Goal: Transaction & Acquisition: Download file/media

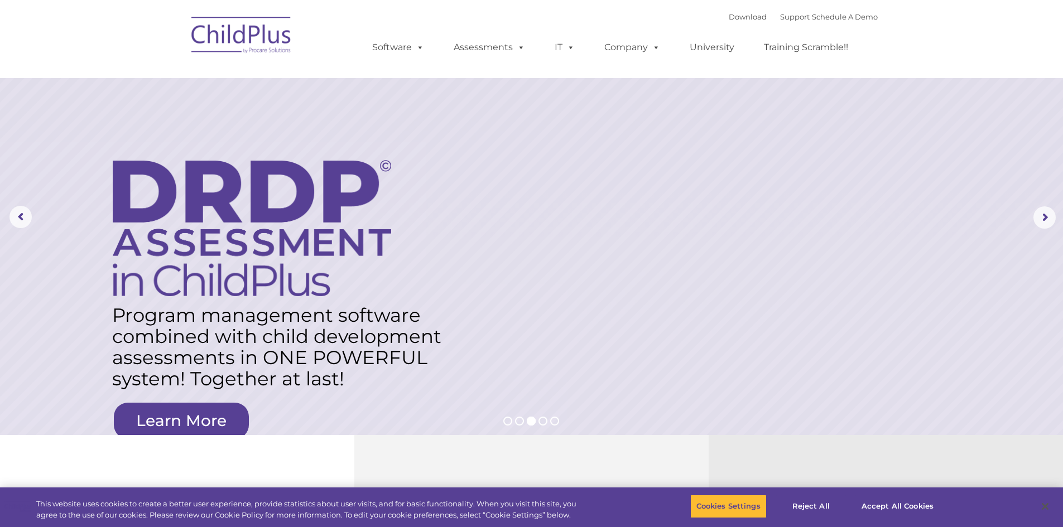
select select "MEDIUM"
click at [746, 21] on div "Download Support | Schedule A Demo " at bounding box center [803, 16] width 149 height 17
click at [746, 20] on link "Download" at bounding box center [748, 16] width 38 height 9
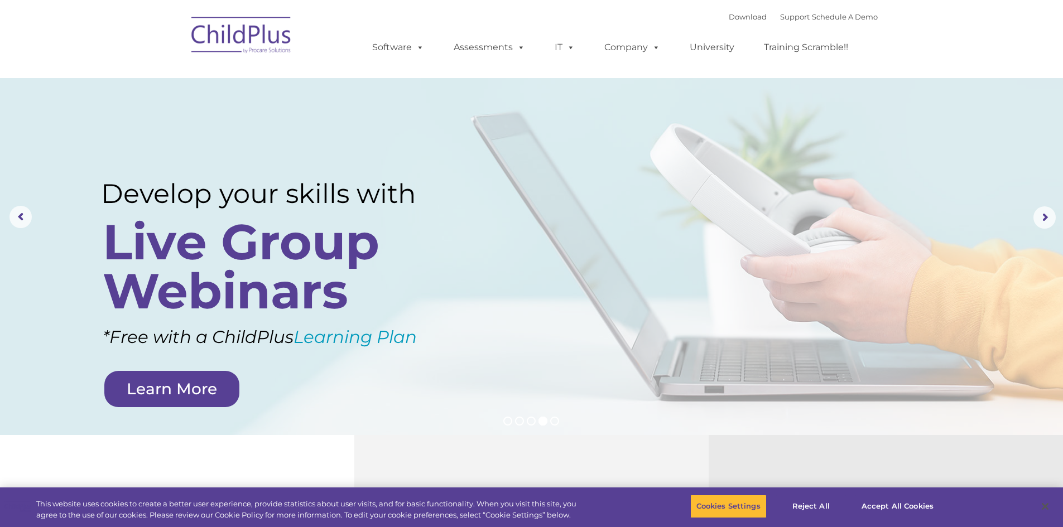
click at [281, 40] on img at bounding box center [242, 37] width 112 height 56
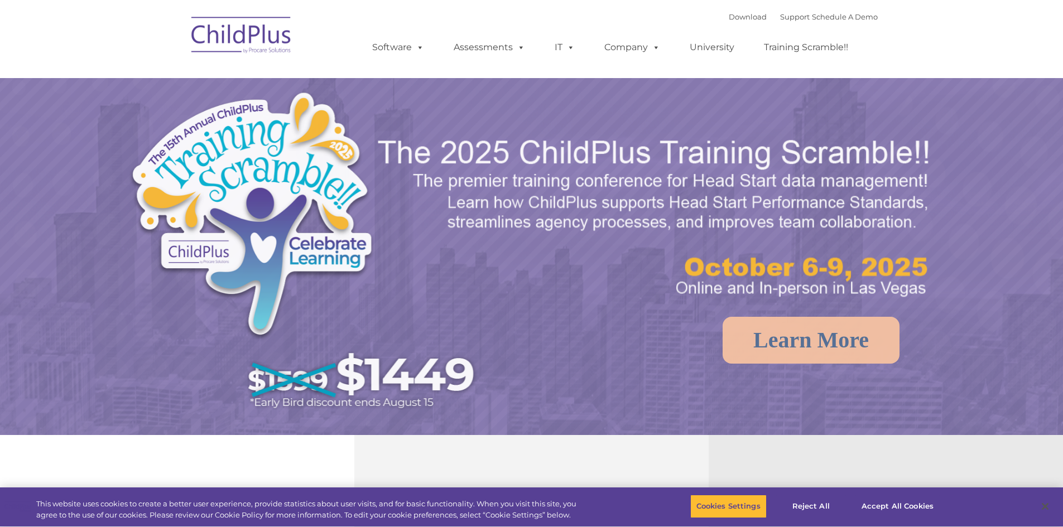
select select "MEDIUM"
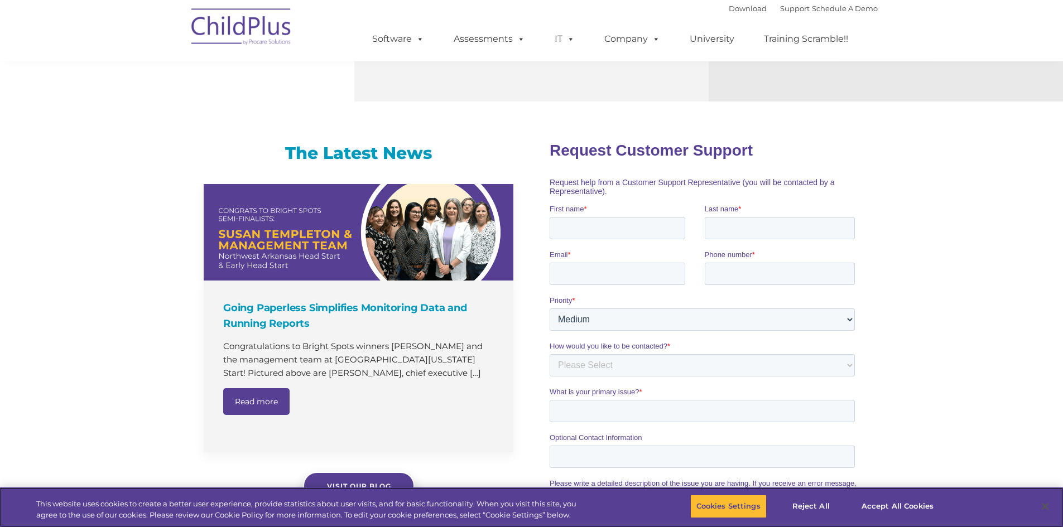
scroll to position [628, 0]
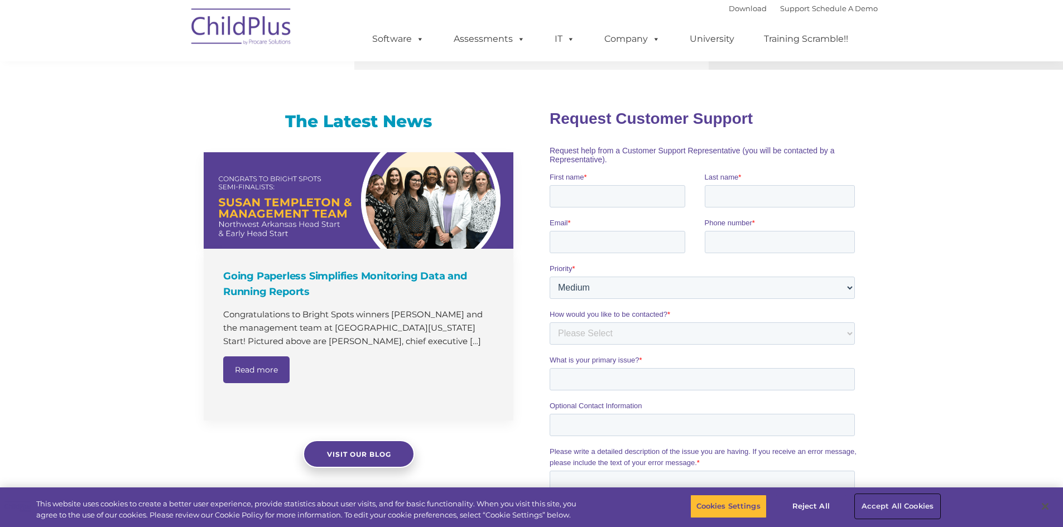
click at [910, 514] on button "Accept All Cookies" at bounding box center [897, 506] width 84 height 23
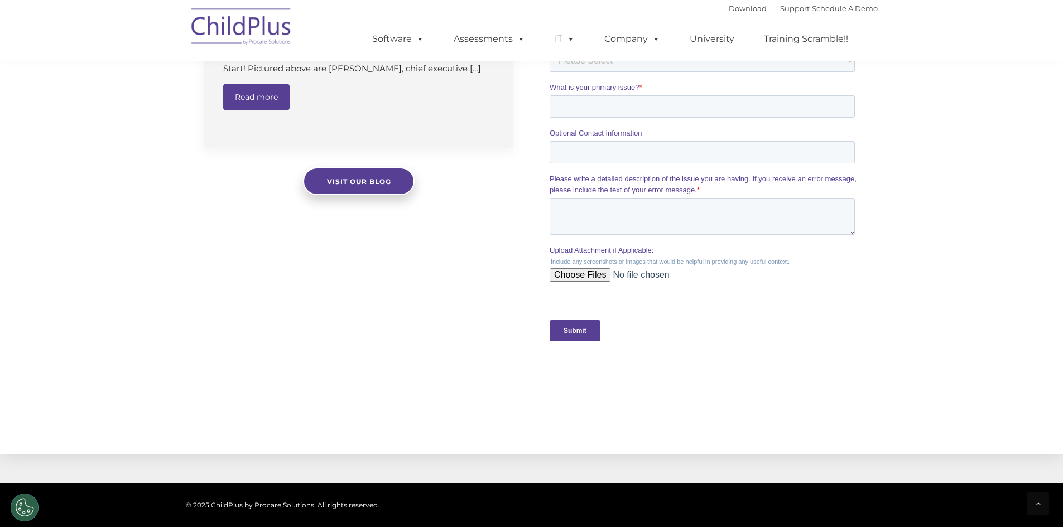
scroll to position [1018, 0]
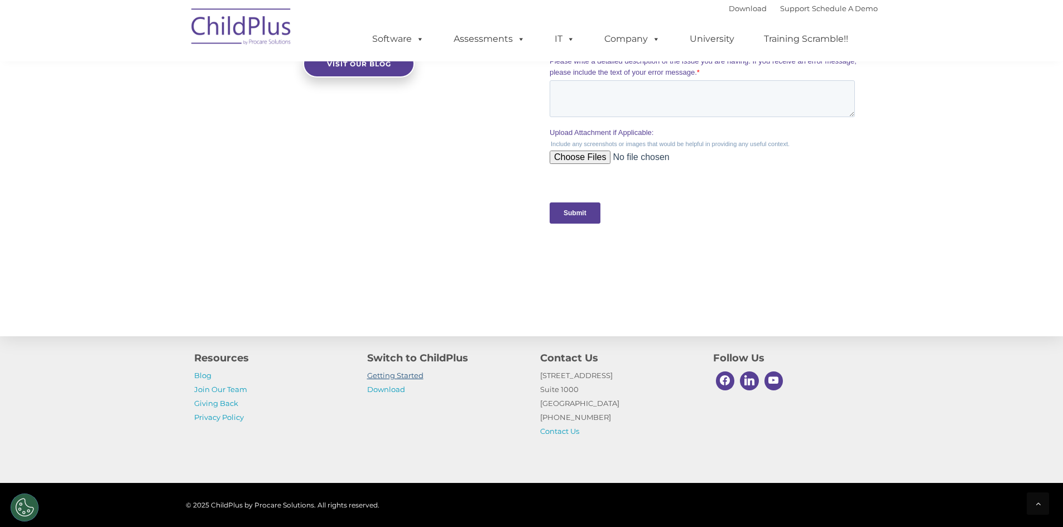
click at [412, 372] on link "Getting Started" at bounding box center [395, 375] width 56 height 9
click at [391, 388] on link "Download" at bounding box center [386, 389] width 38 height 9
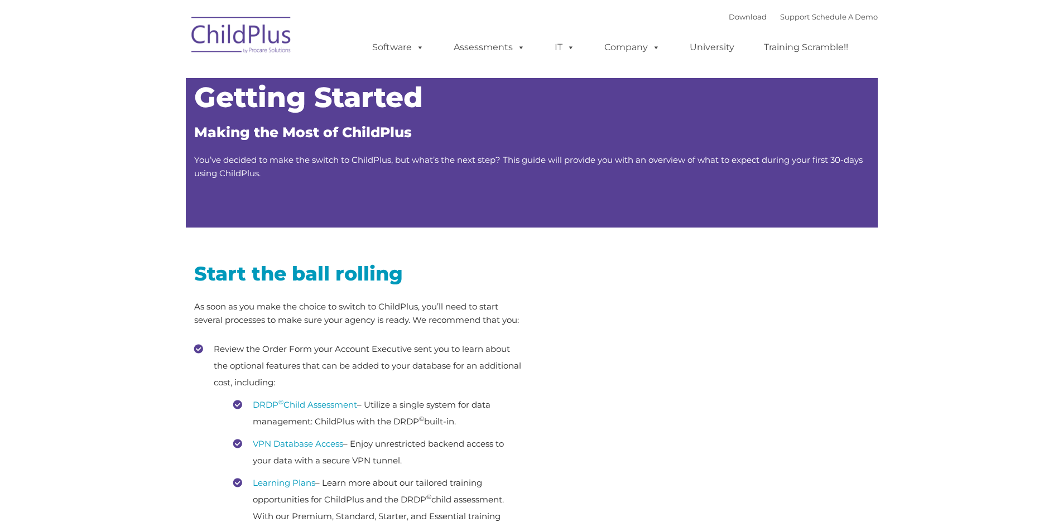
type input ""
